Goal: Information Seeking & Learning: Learn about a topic

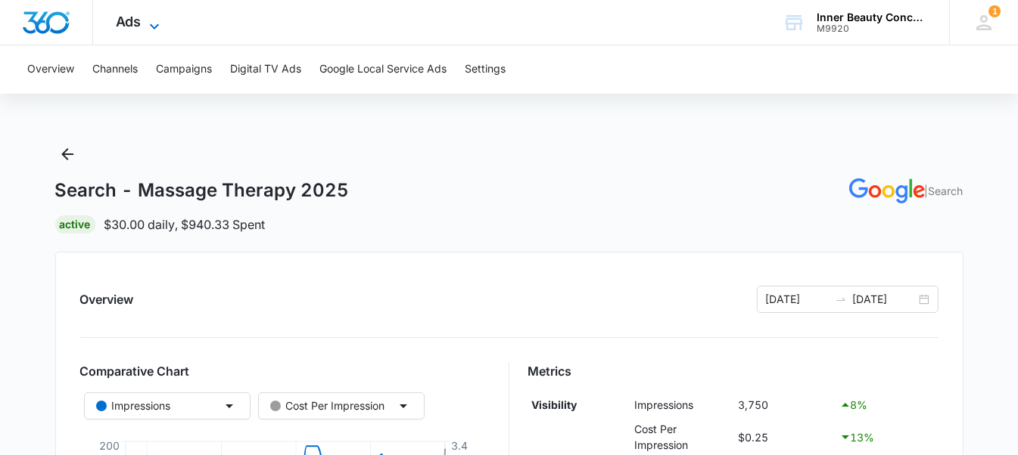
click at [155, 26] on icon at bounding box center [154, 25] width 9 height 5
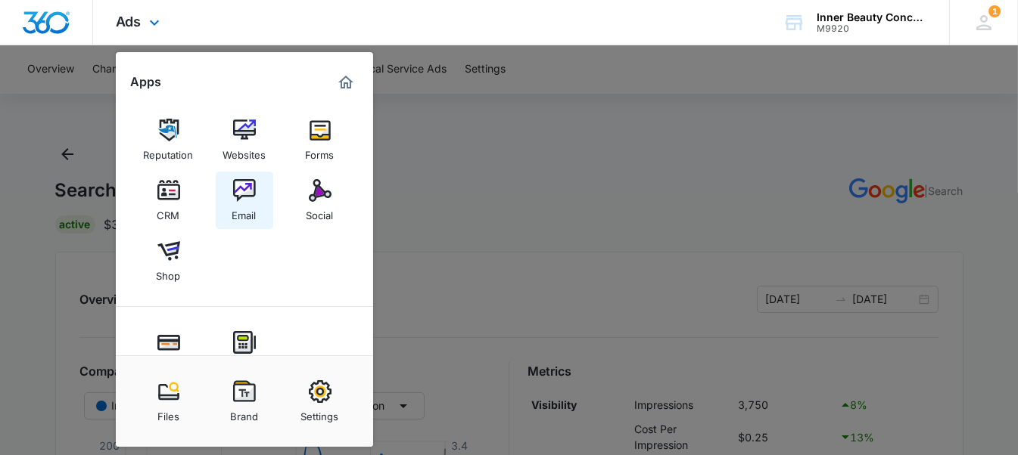
scroll to position [133, 0]
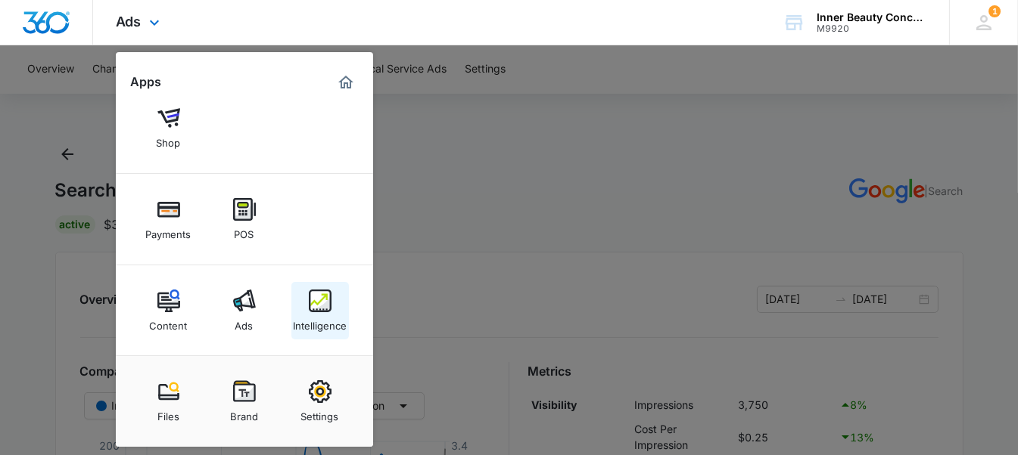
click at [315, 284] on link "Intelligence" at bounding box center [319, 310] width 57 height 57
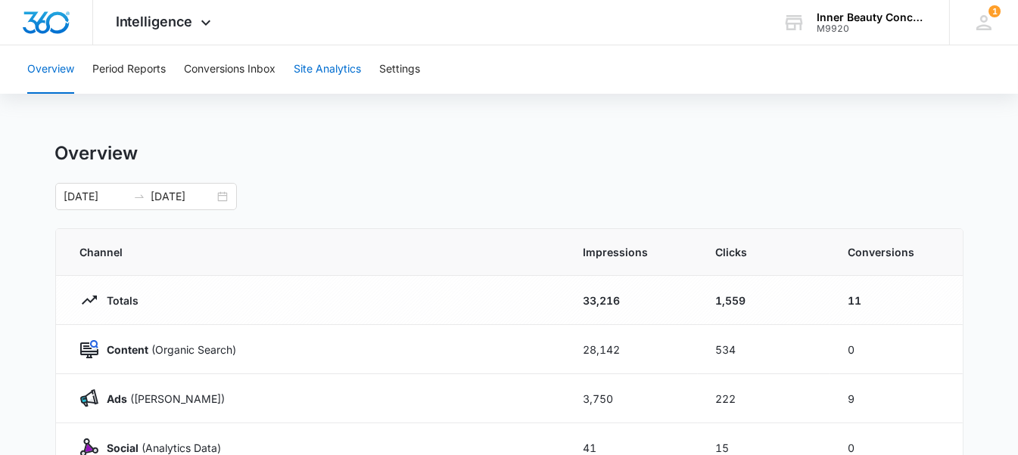
click at [340, 84] on button "Site Analytics" at bounding box center [327, 69] width 67 height 48
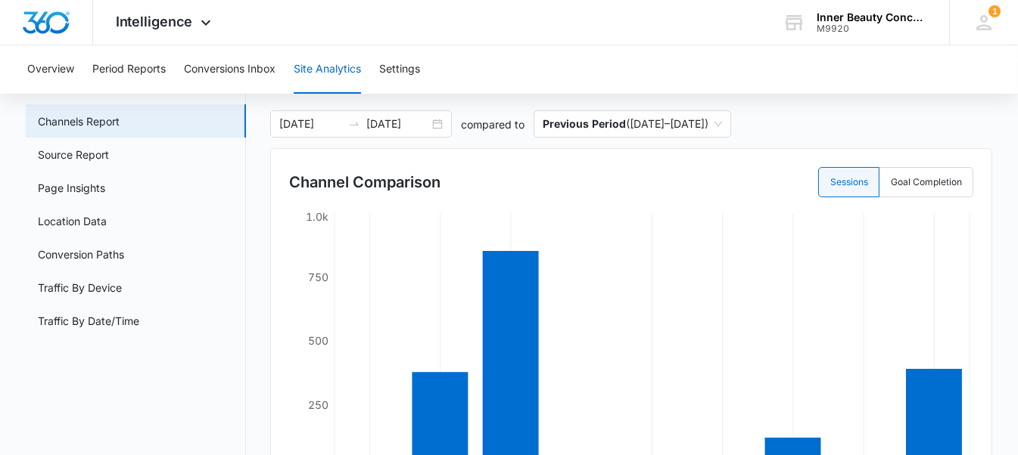
scroll to position [60, 0]
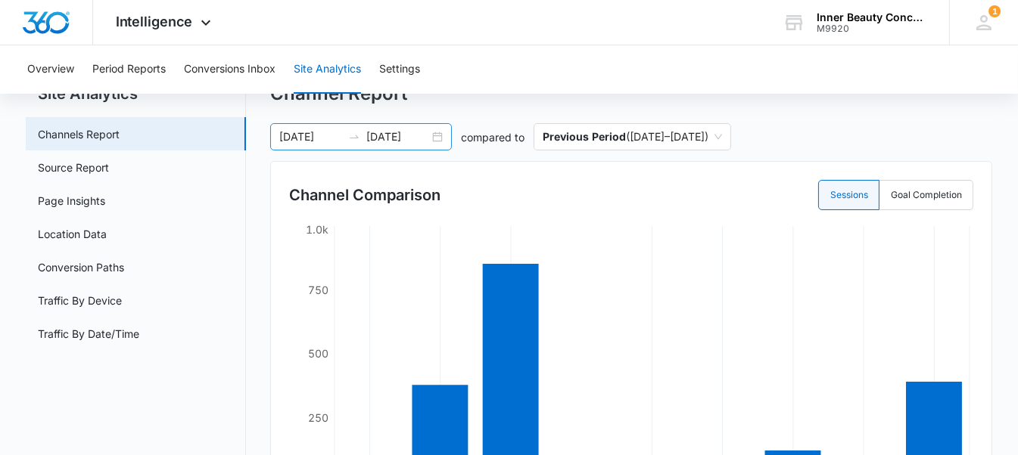
click at [431, 139] on div "[DATE] [DATE]" at bounding box center [361, 136] width 182 height 27
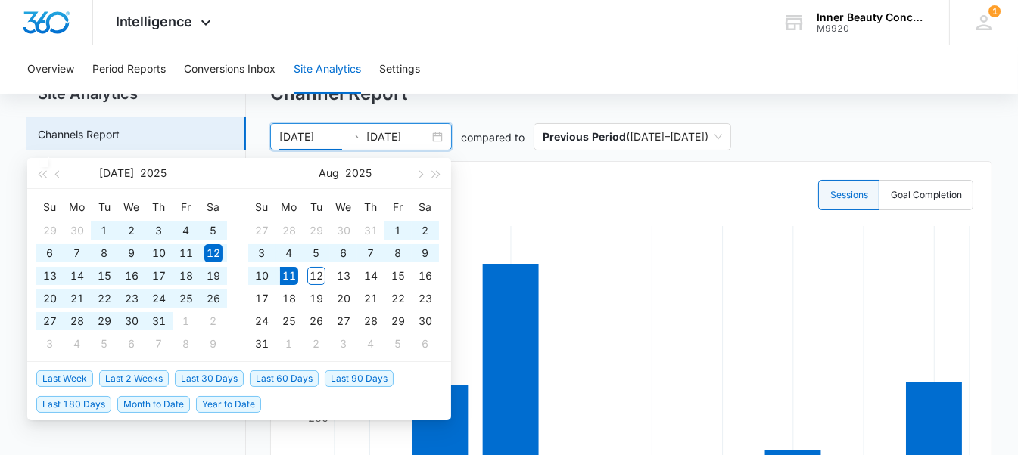
click at [353, 378] on span "Last 90 Days" at bounding box center [359, 379] width 69 height 17
type input "[DATE]"
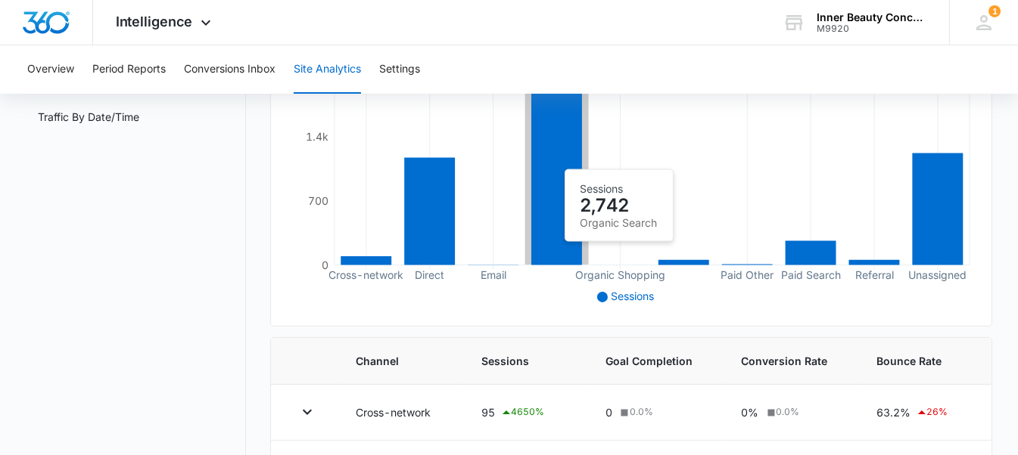
scroll to position [0, 0]
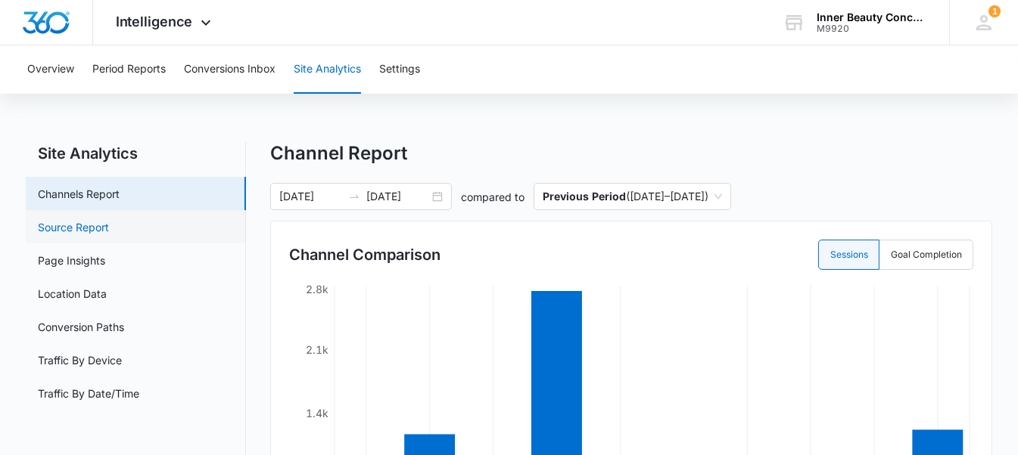
click at [103, 228] on link "Source Report" at bounding box center [73, 227] width 71 height 16
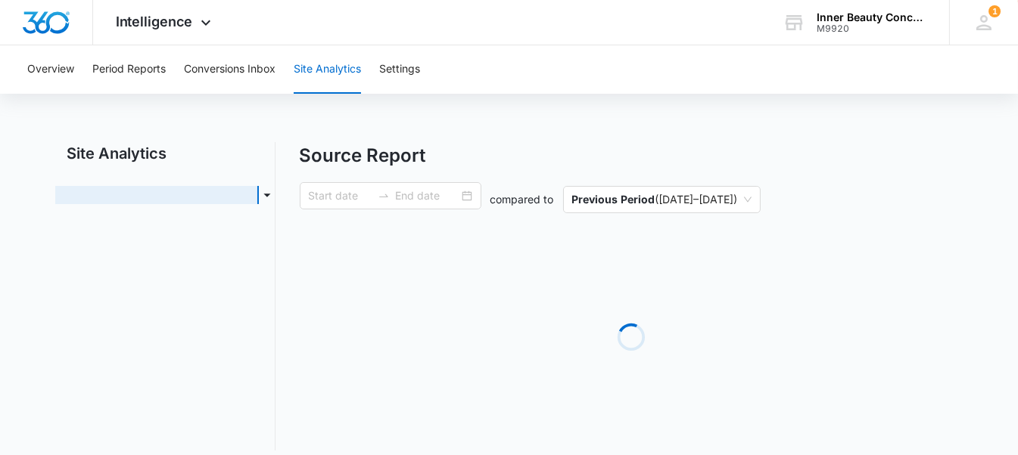
type input "[DATE]"
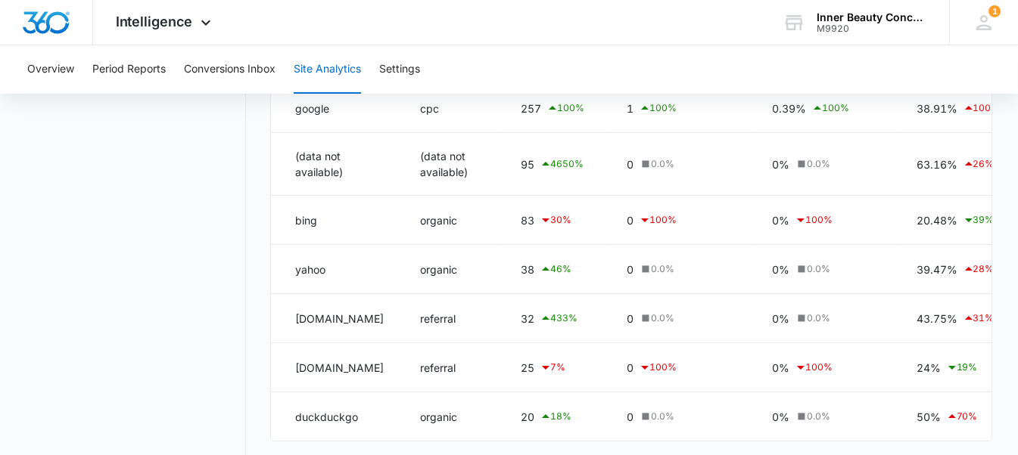
scroll to position [454, 0]
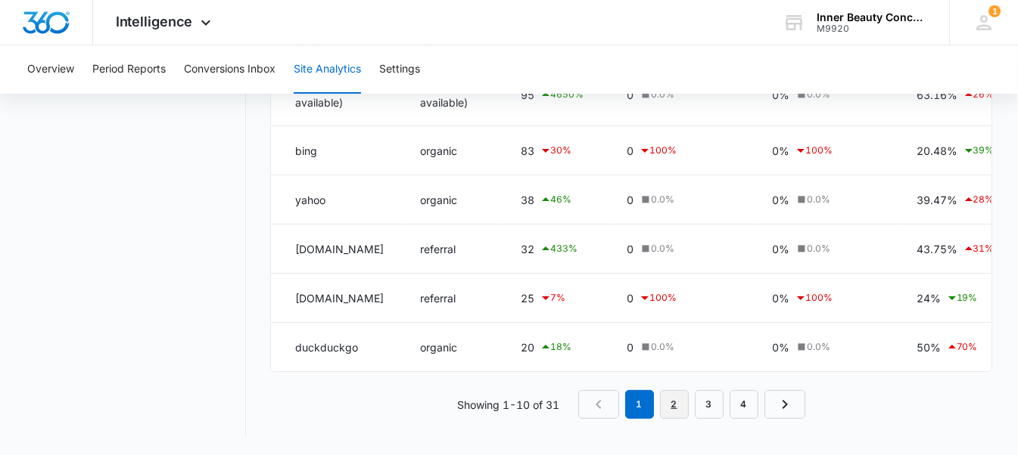
click at [673, 402] on link "2" at bounding box center [674, 404] width 29 height 29
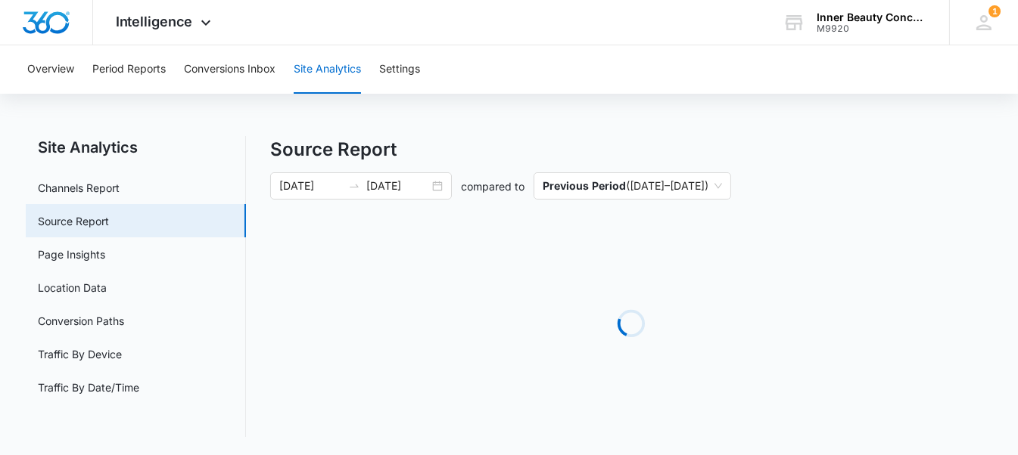
scroll to position [5, 0]
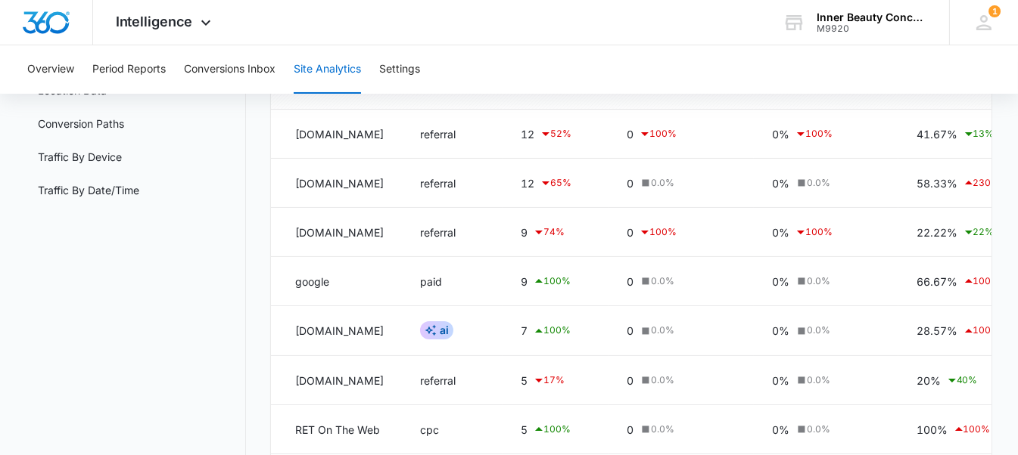
click at [502, 359] on td "referral" at bounding box center [452, 380] width 101 height 49
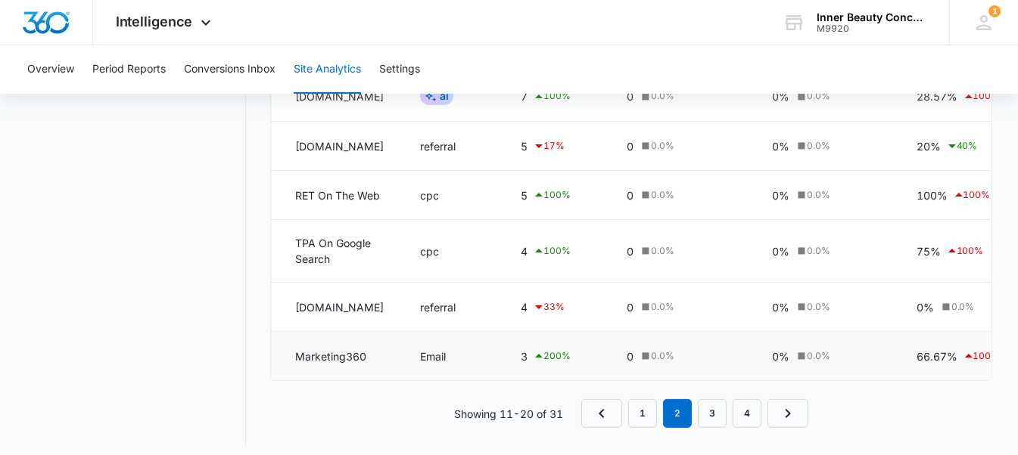
scroll to position [442, 0]
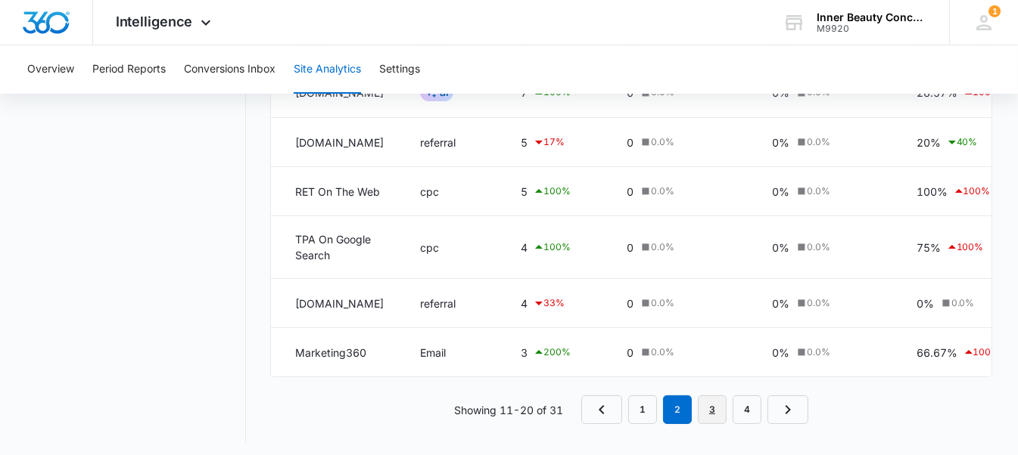
click at [712, 405] on link "3" at bounding box center [712, 410] width 29 height 29
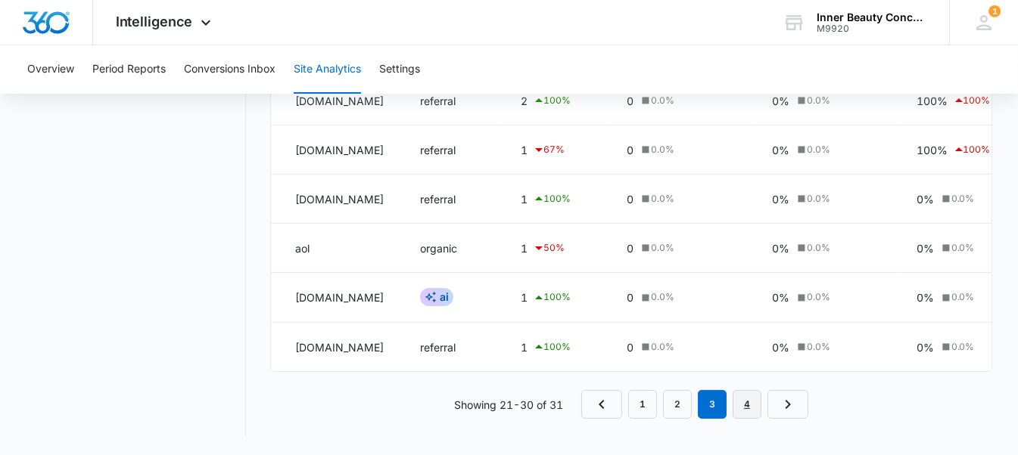
click at [737, 401] on link "4" at bounding box center [746, 404] width 29 height 29
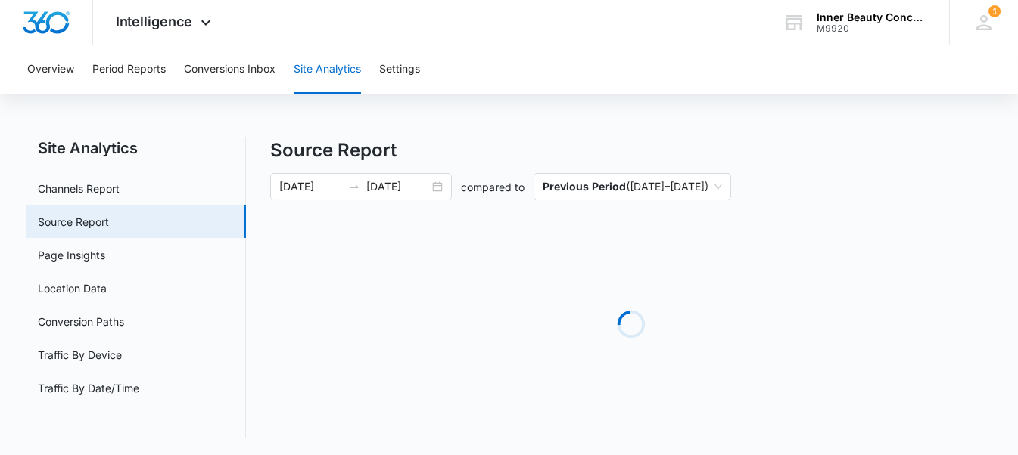
scroll to position [1, 0]
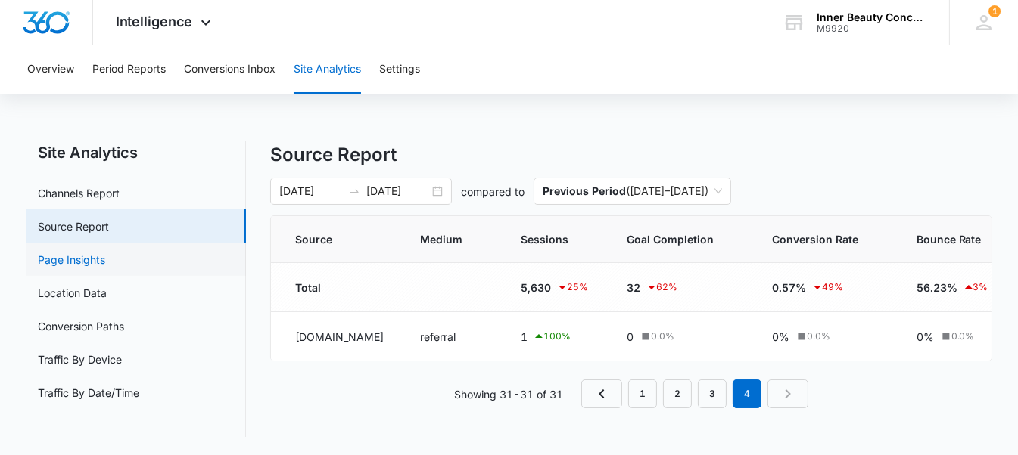
click at [105, 252] on link "Page Insights" at bounding box center [71, 260] width 67 height 16
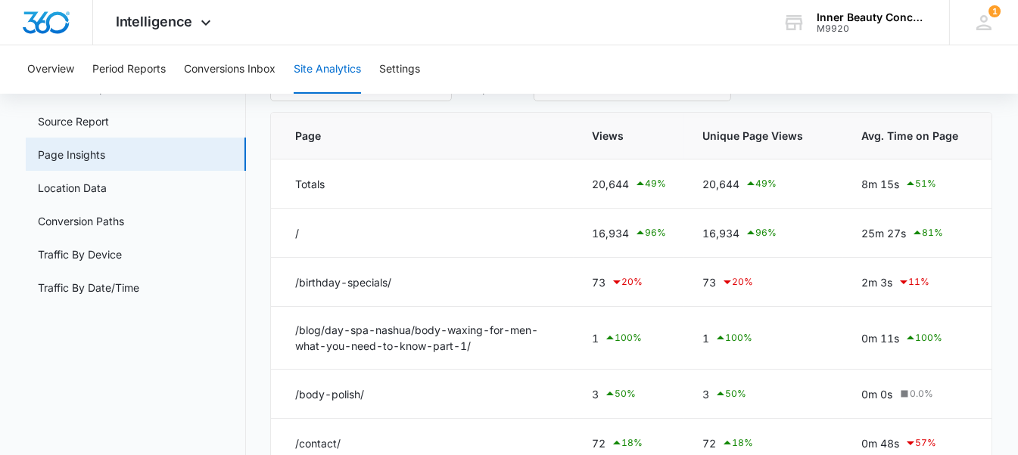
scroll to position [101, 0]
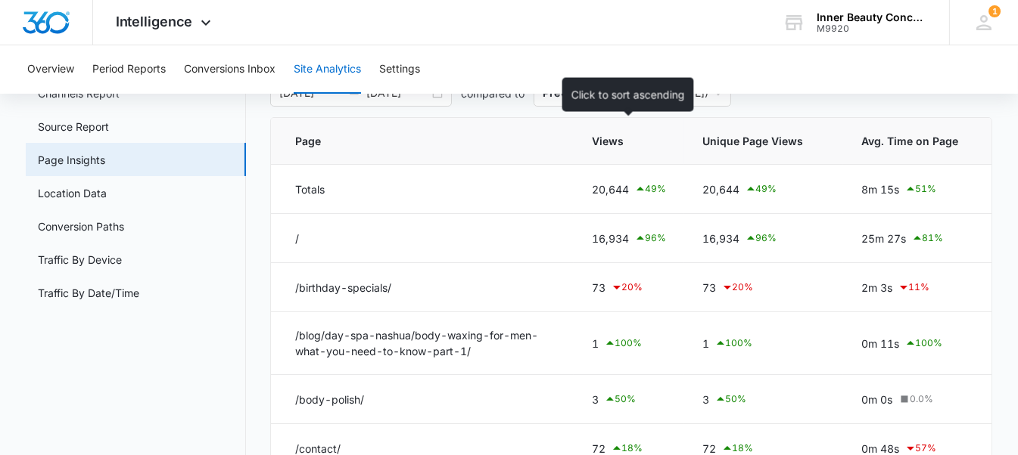
click at [592, 145] on span "Views" at bounding box center [618, 141] width 52 height 16
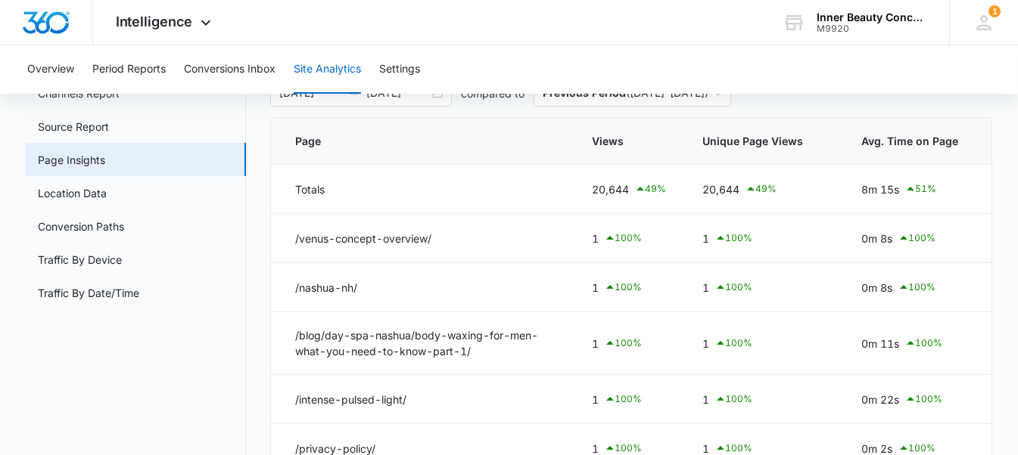
scroll to position [98, 0]
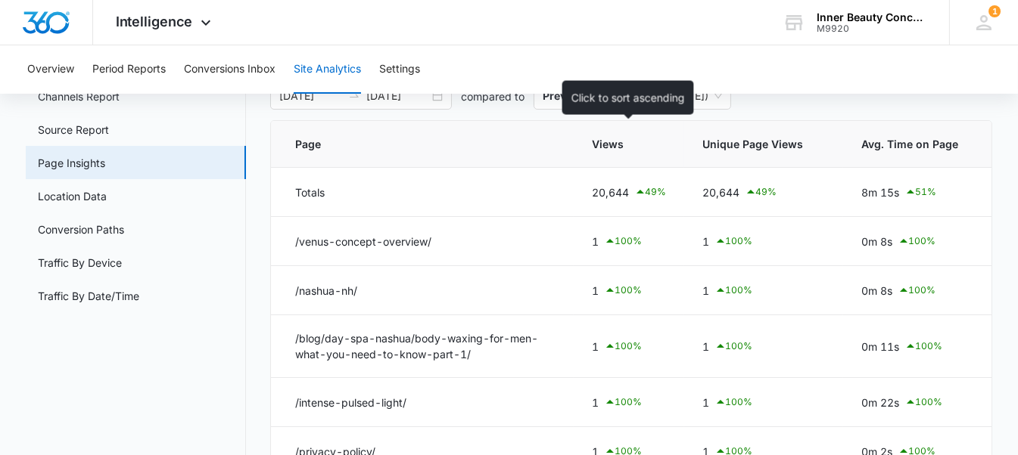
click at [612, 141] on span "Views" at bounding box center [618, 144] width 52 height 16
click at [625, 143] on span "Views" at bounding box center [618, 144] width 52 height 16
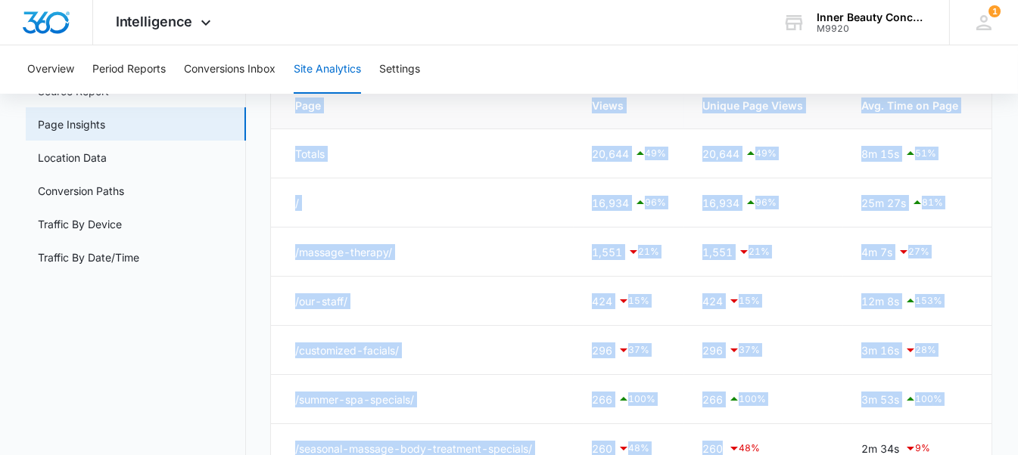
scroll to position [442, 0]
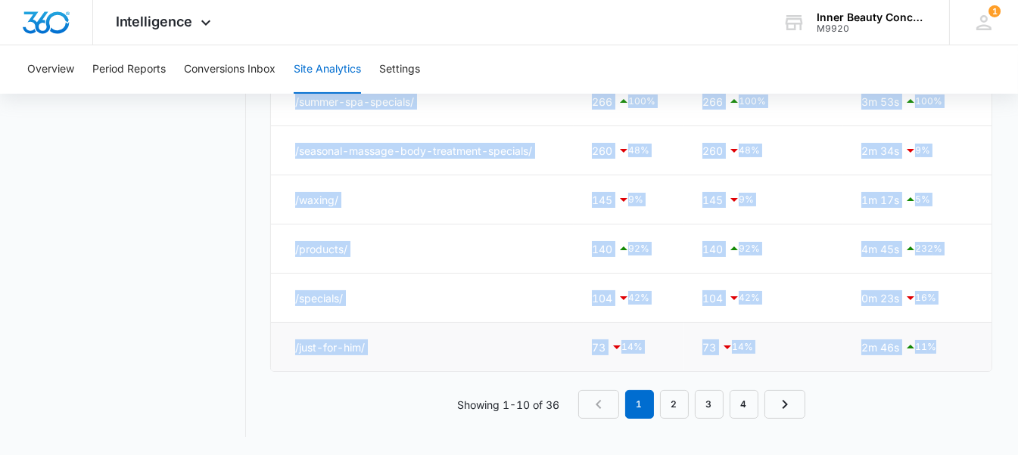
drag, startPoint x: 294, startPoint y: 117, endPoint x: 943, endPoint y: 350, distance: 689.7
click at [943, 350] on table "Page Views Unique Page Views Avg. Time on Page Entrances Bounce Rate % Exit Loa…" at bounding box center [858, 77] width 1174 height 587
copy table "Page Views Unique Page Views Avg. Time on Page Entrances Bounce Rate % Exit Loa…"
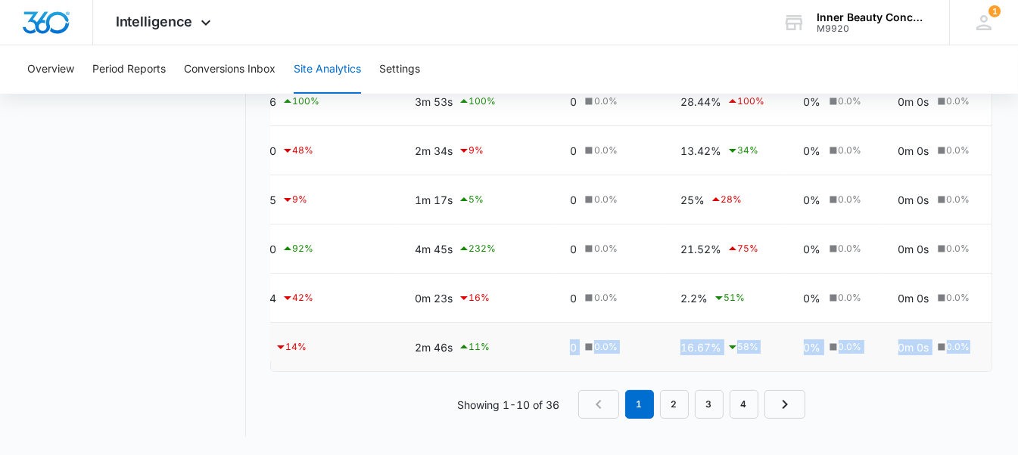
drag, startPoint x: 553, startPoint y: 332, endPoint x: 977, endPoint y: 347, distance: 423.9
click at [977, 347] on tr "/just-for-him/ 73 14 % 73 14 % 2m 46s 11 % 0 0.0 % 16.67% 58 % 0% 0.0 % 0m 0s 0…" at bounding box center [411, 347] width 1174 height 49
copy tr "0 0.0 % 16.67% 58 % 0% 0.0 % 0m 0s 0.0 %"
click at [679, 397] on link "2" at bounding box center [674, 404] width 29 height 29
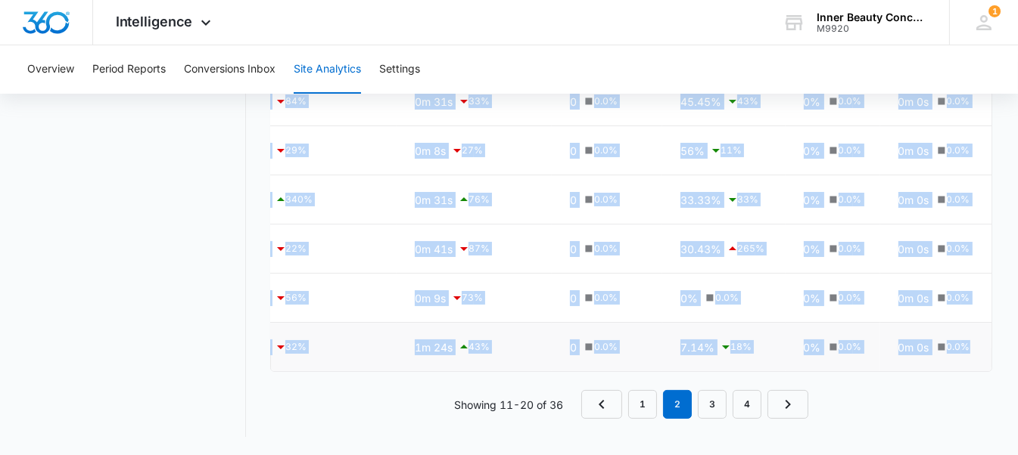
drag, startPoint x: 291, startPoint y: 272, endPoint x: 984, endPoint y: 348, distance: 698.0
click at [984, 348] on tbody "Totals 20,644 49 % 20,644 49 % 8m 15s 51 % 0 0.0 % 46.63% 4 % 0% 0.0 % 0m 0s 0.…" at bounding box center [411, 95] width 1174 height 555
copy tbody "/birthday-specials/ 73 20 % 73 20 % 2m 3s 11 % 0 0.0 % 31.82% 89 % 0% 0.0 % 0m …"
click at [784, 399] on icon "Next Page" at bounding box center [788, 405] width 18 height 18
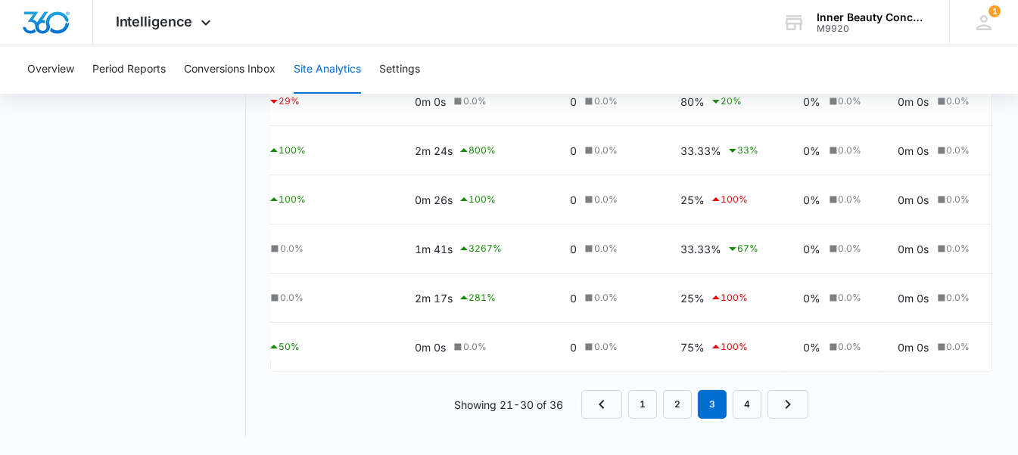
drag, startPoint x: 287, startPoint y: 254, endPoint x: 998, endPoint y: 334, distance: 714.8
click at [998, 334] on main "Site Analytics Channels Report Source Report Page Insights Location Data Conver…" at bounding box center [509, 81] width 1018 height 747
copy table "Page Views Unique Page Views Avg. Time on Page Entrances Bounce Rate % Exit Loa…"
click at [785, 408] on icon "Next Page" at bounding box center [788, 405] width 18 height 18
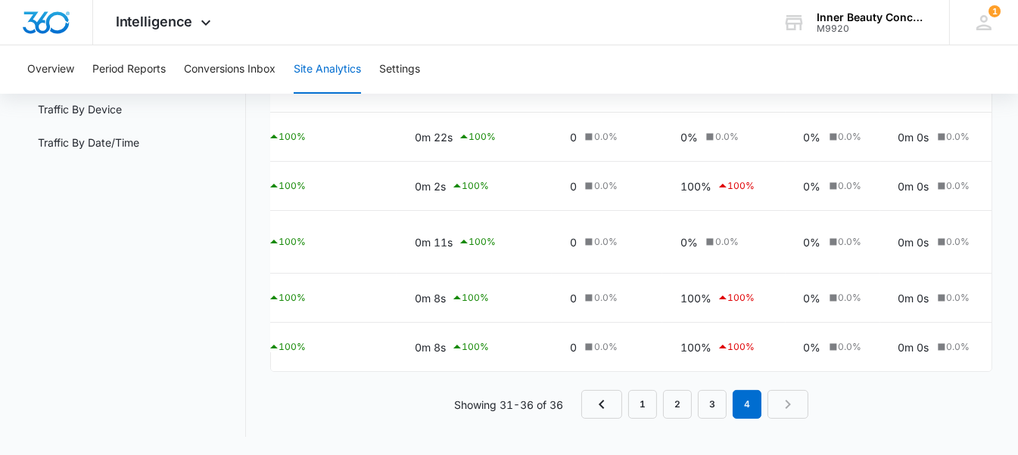
drag, startPoint x: 285, startPoint y: 259, endPoint x: 1000, endPoint y: 337, distance: 719.3
click at [1000, 337] on main "Site Analytics Channels Report Source Report Page Insights Location Data Conver…" at bounding box center [509, 173] width 1018 height 564
copy table "Page Views Unique Page Views Avg. Time on Page Entrances Bounce Rate % Exit Loa…"
click at [556, 182] on td "0 0.0 %" at bounding box center [607, 186] width 110 height 49
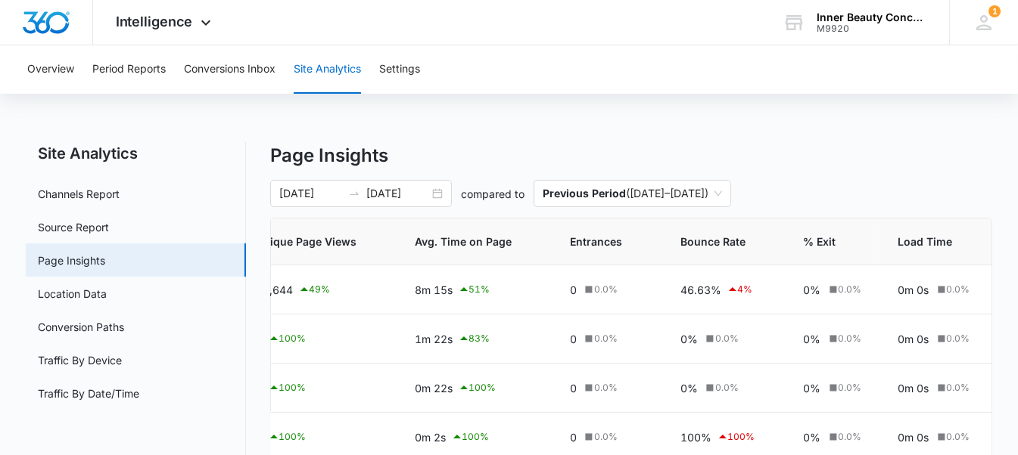
click at [580, 130] on div "Overview Period Reports Conversions Inbox Site Analytics Settings Site Analytic…" at bounding box center [509, 375] width 1018 height 661
click at [519, 127] on div "Overview Period Reports Conversions Inbox Site Analytics Settings Site Analytic…" at bounding box center [509, 375] width 1018 height 661
click at [532, 117] on div "Overview Period Reports Conversions Inbox Site Analytics Settings Site Analytic…" at bounding box center [509, 375] width 1018 height 661
